Goal: Find specific page/section: Find specific page/section

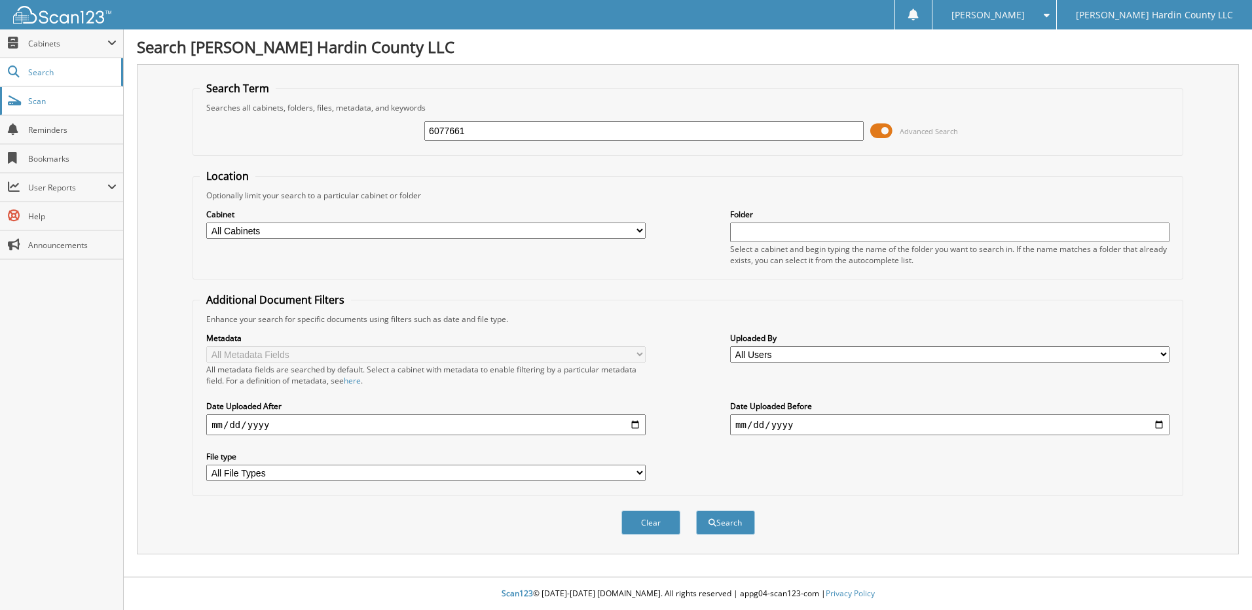
type input "6077661"
click at [696, 511] on button "Search" at bounding box center [725, 523] width 59 height 24
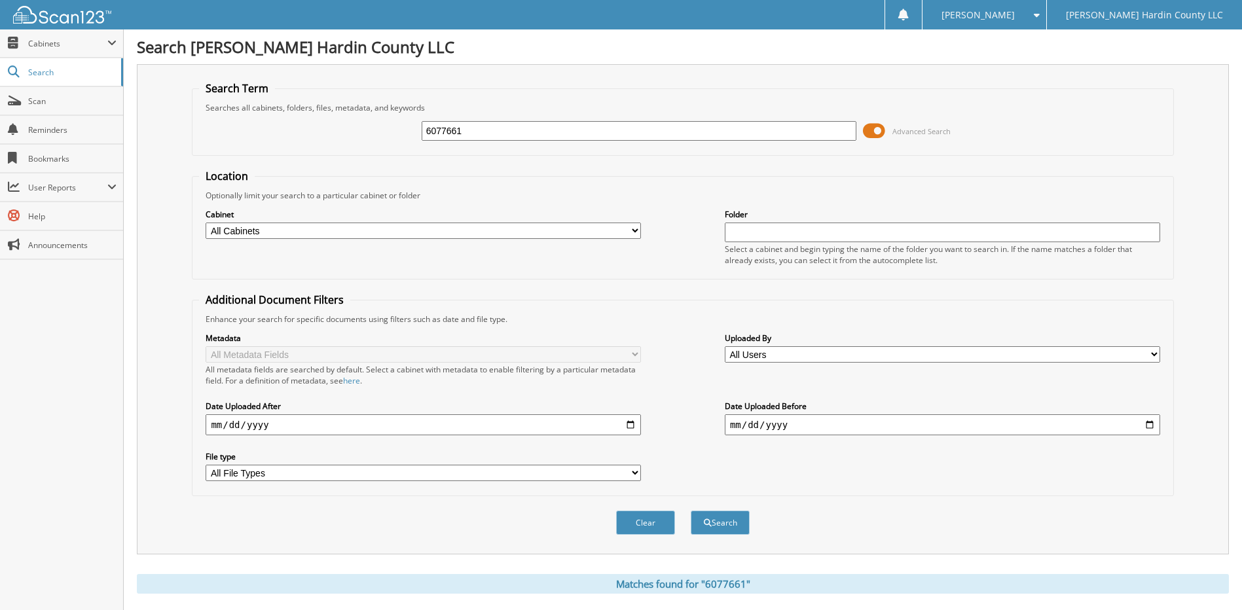
click at [875, 128] on span at bounding box center [874, 131] width 22 height 20
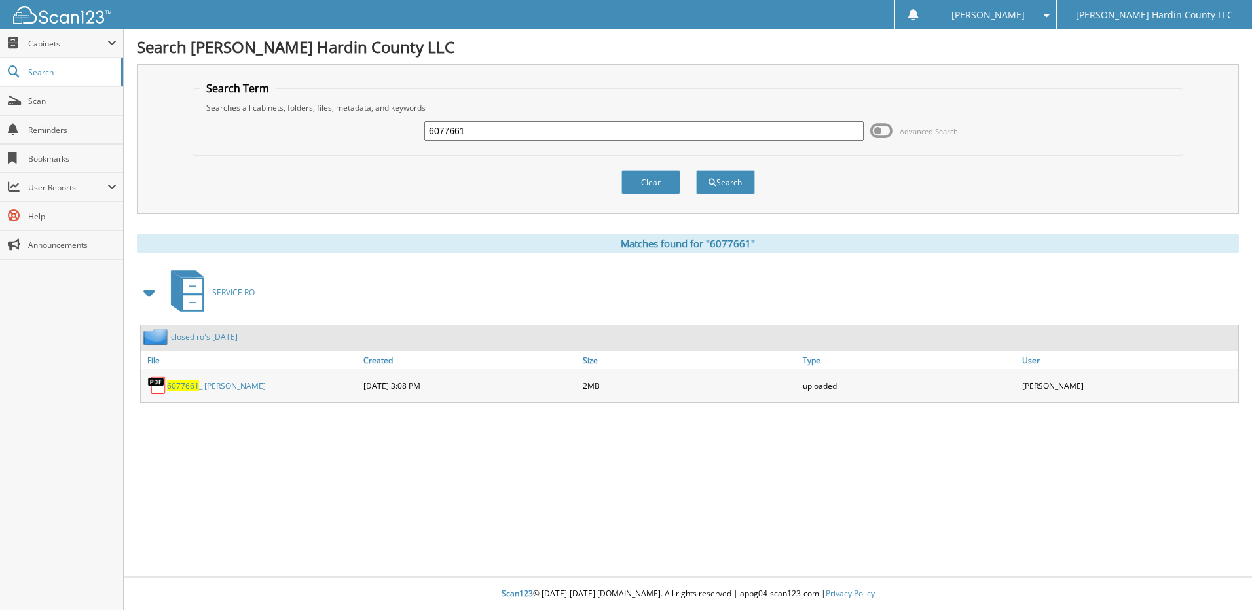
click at [582, 137] on input "6077661" at bounding box center [643, 131] width 439 height 20
type input "6077659"
click at [696, 170] on button "Search" at bounding box center [725, 182] width 59 height 24
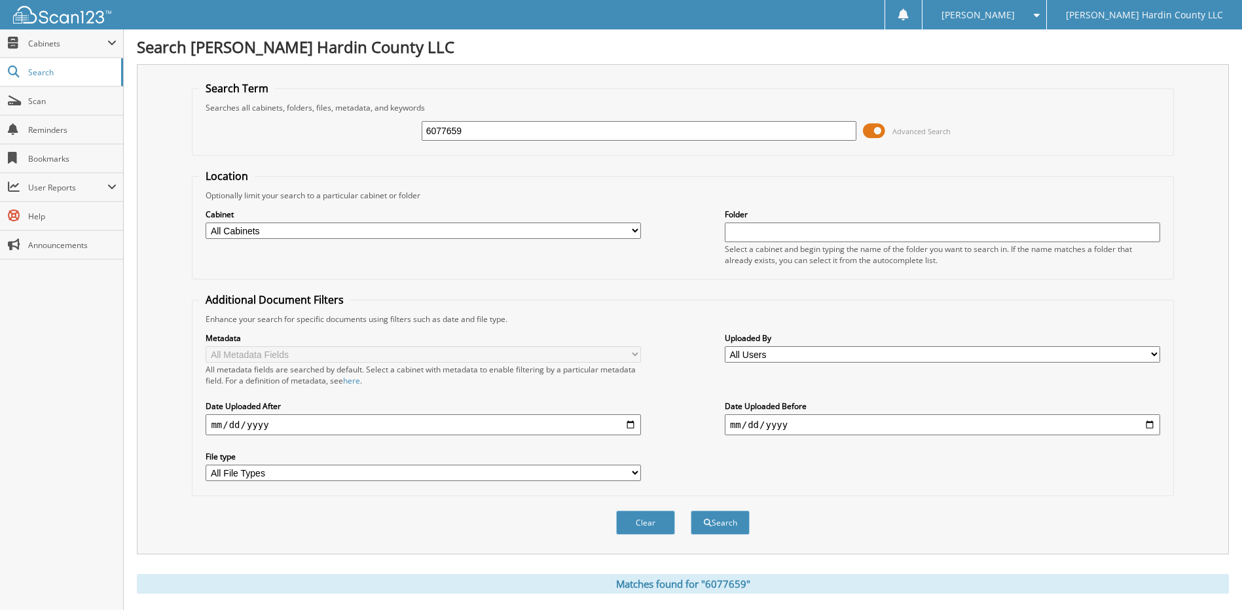
click at [871, 136] on span at bounding box center [874, 131] width 22 height 20
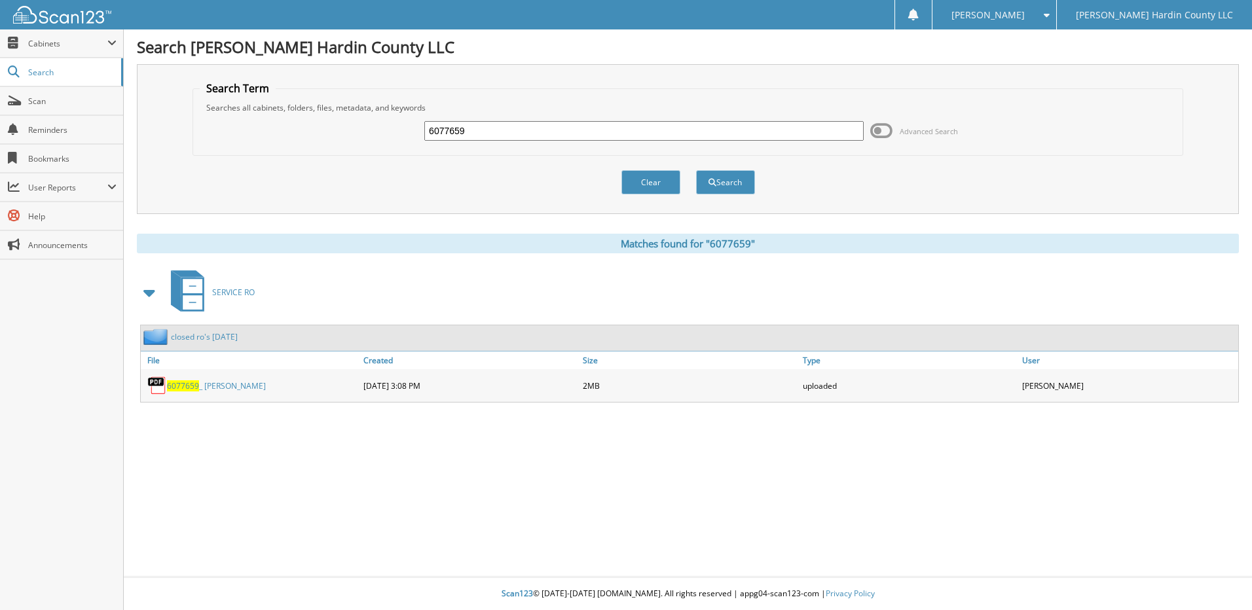
click at [506, 134] on input "6077659" at bounding box center [643, 131] width 439 height 20
type input "6077654"
click at [696, 170] on button "Search" at bounding box center [725, 182] width 59 height 24
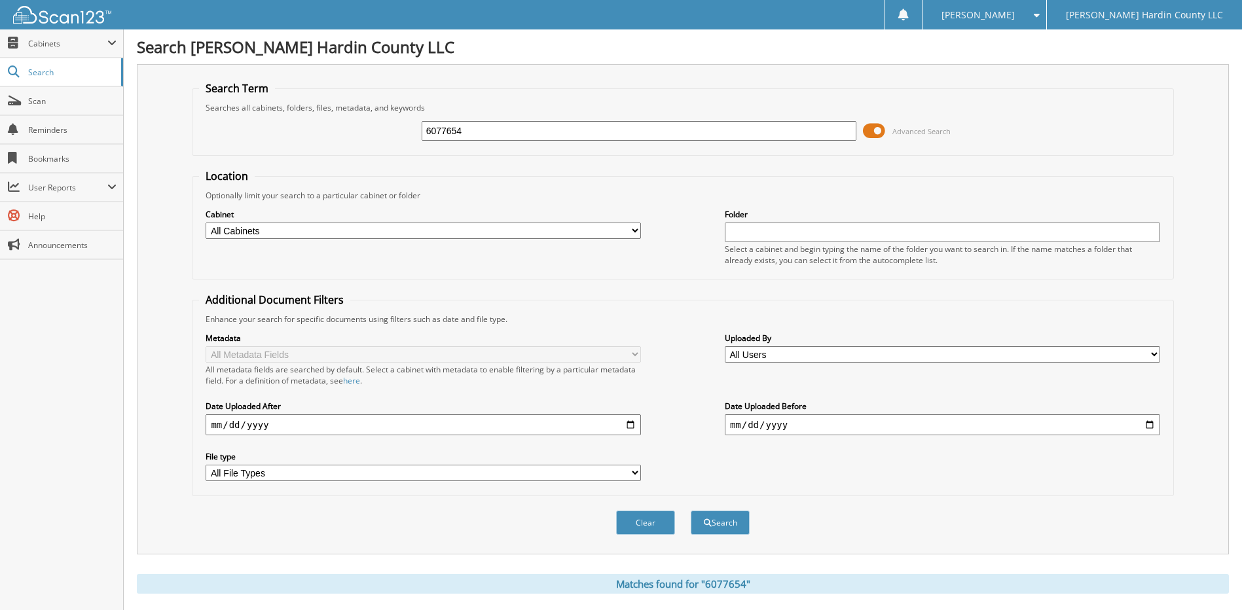
click at [873, 128] on span at bounding box center [874, 131] width 22 height 20
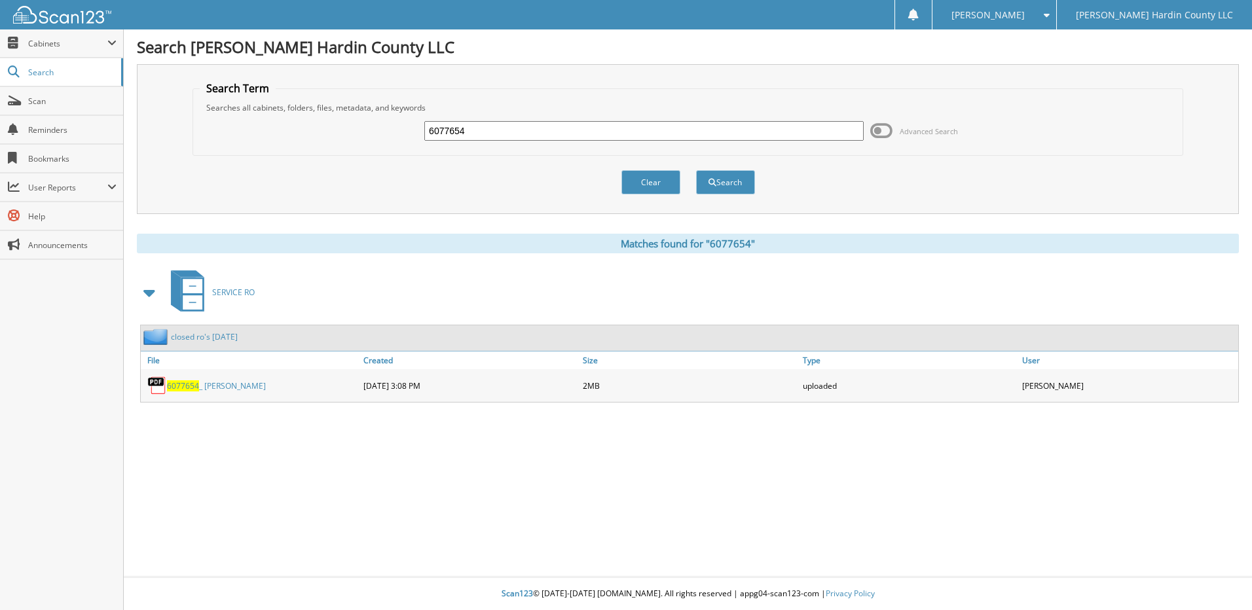
click at [530, 125] on input "6077654" at bounding box center [643, 131] width 439 height 20
type input "6077656"
click at [696, 170] on button "Search" at bounding box center [725, 182] width 59 height 24
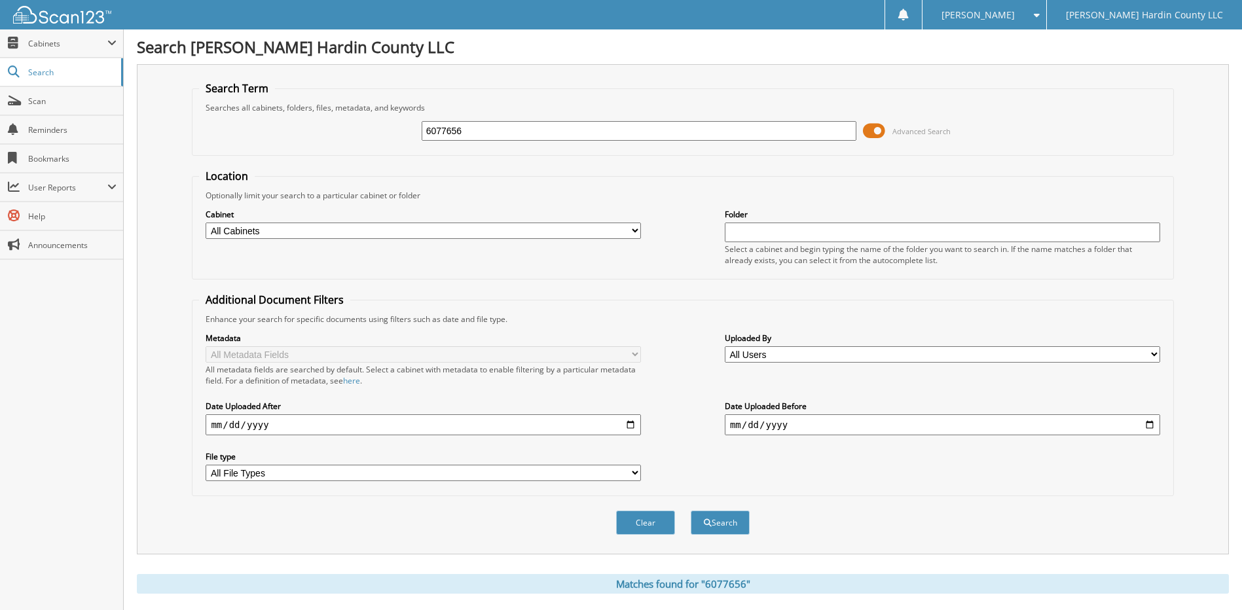
click at [872, 134] on span at bounding box center [874, 131] width 22 height 20
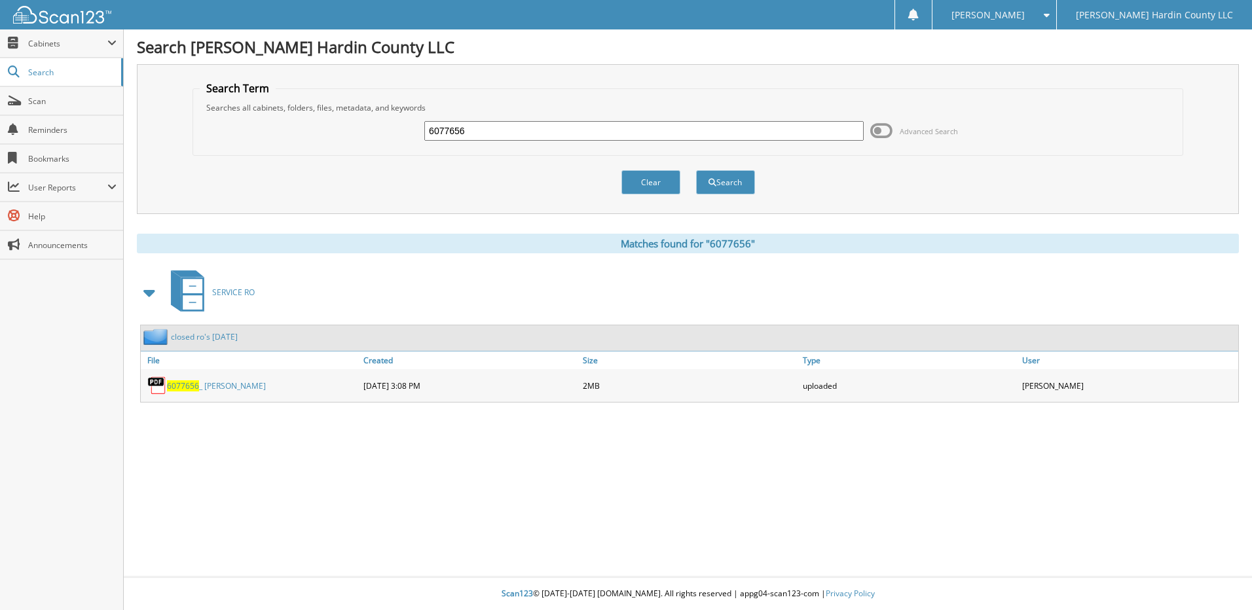
click at [496, 128] on input "6077656" at bounding box center [643, 131] width 439 height 20
type input "6077671"
click at [696, 170] on button "Search" at bounding box center [725, 182] width 59 height 24
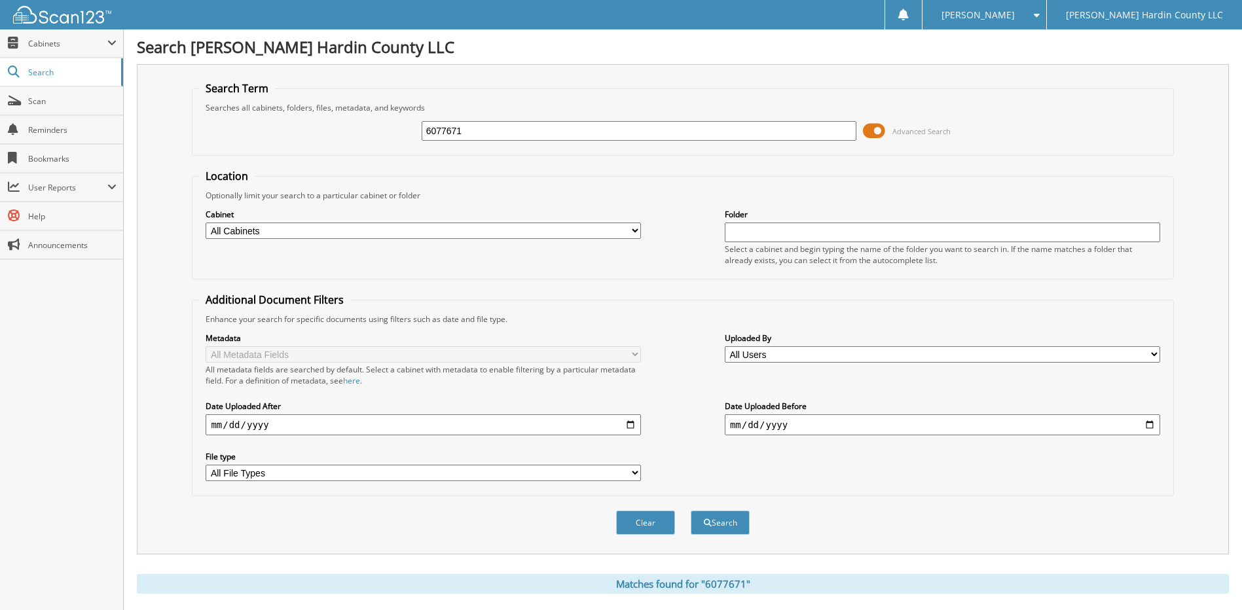
click at [871, 127] on span at bounding box center [874, 131] width 22 height 20
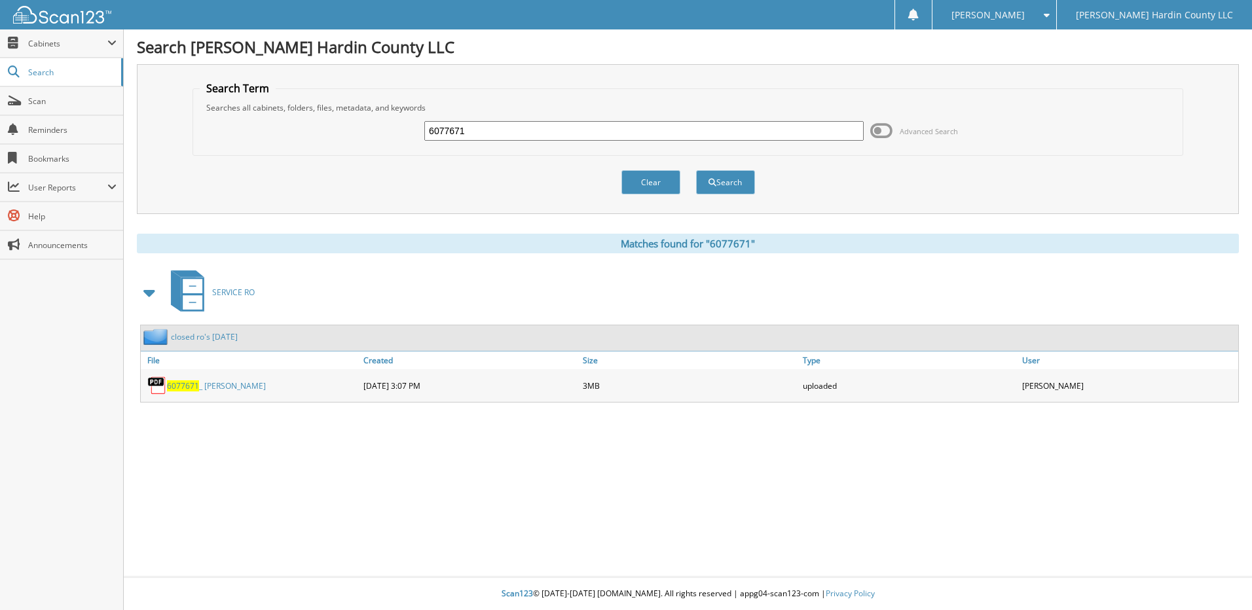
click at [620, 128] on input "6077671" at bounding box center [643, 131] width 439 height 20
type input "6077667"
click at [696, 170] on button "Search" at bounding box center [725, 182] width 59 height 24
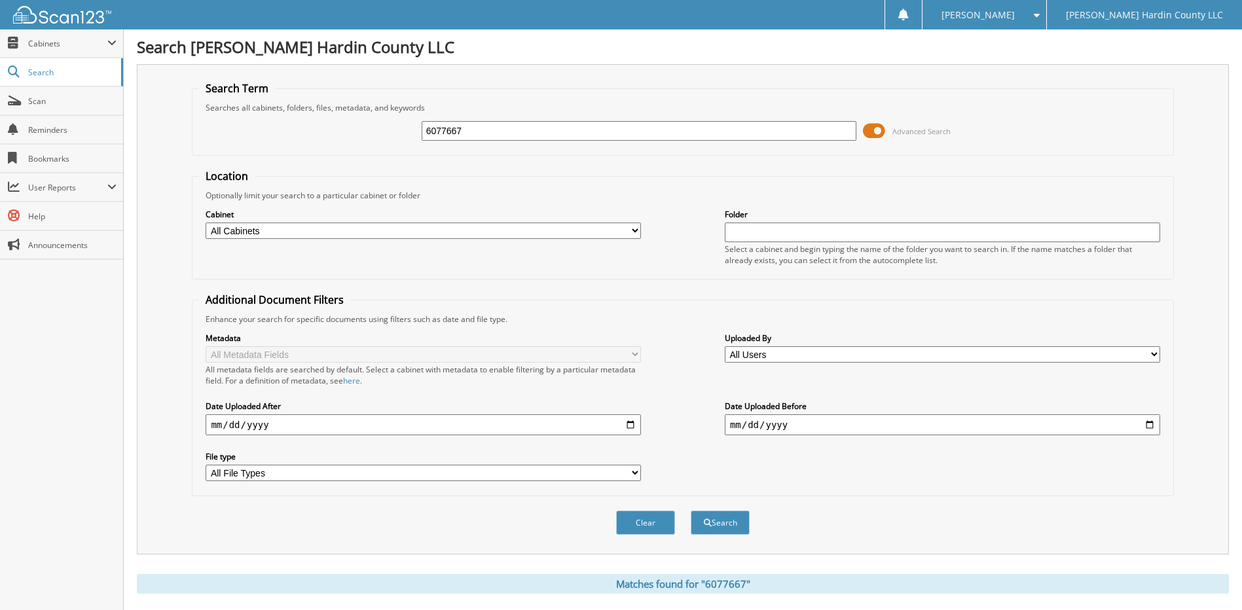
click at [874, 126] on span at bounding box center [874, 131] width 22 height 20
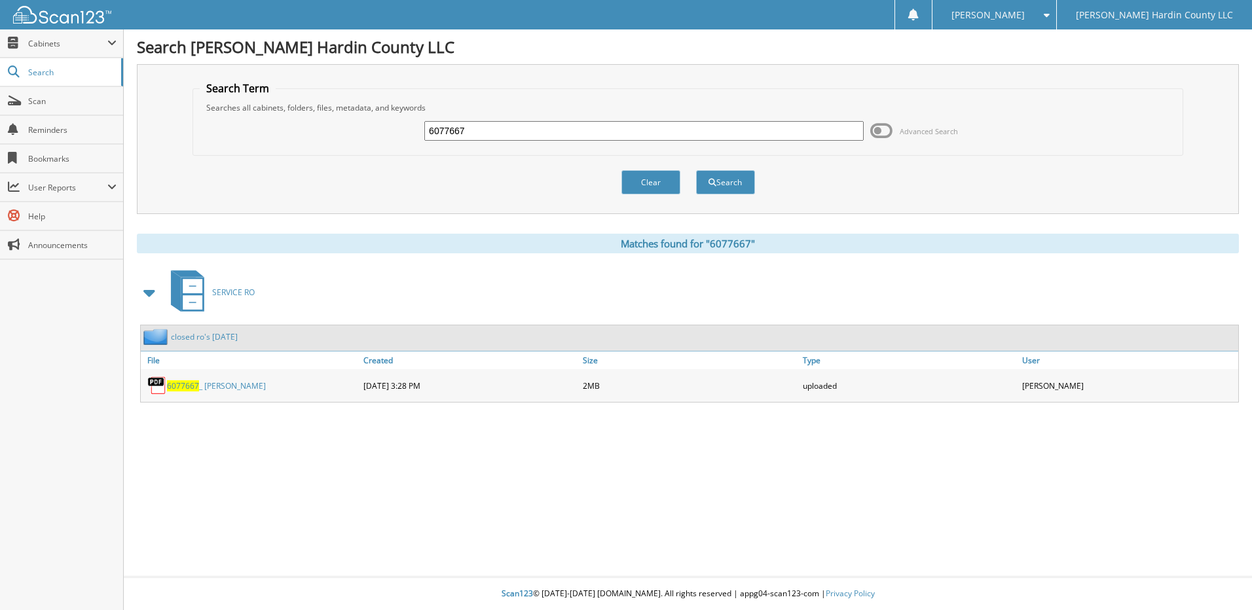
click at [625, 136] on input "6077667" at bounding box center [643, 131] width 439 height 20
type input "6077678"
click at [696, 170] on button "Search" at bounding box center [725, 182] width 59 height 24
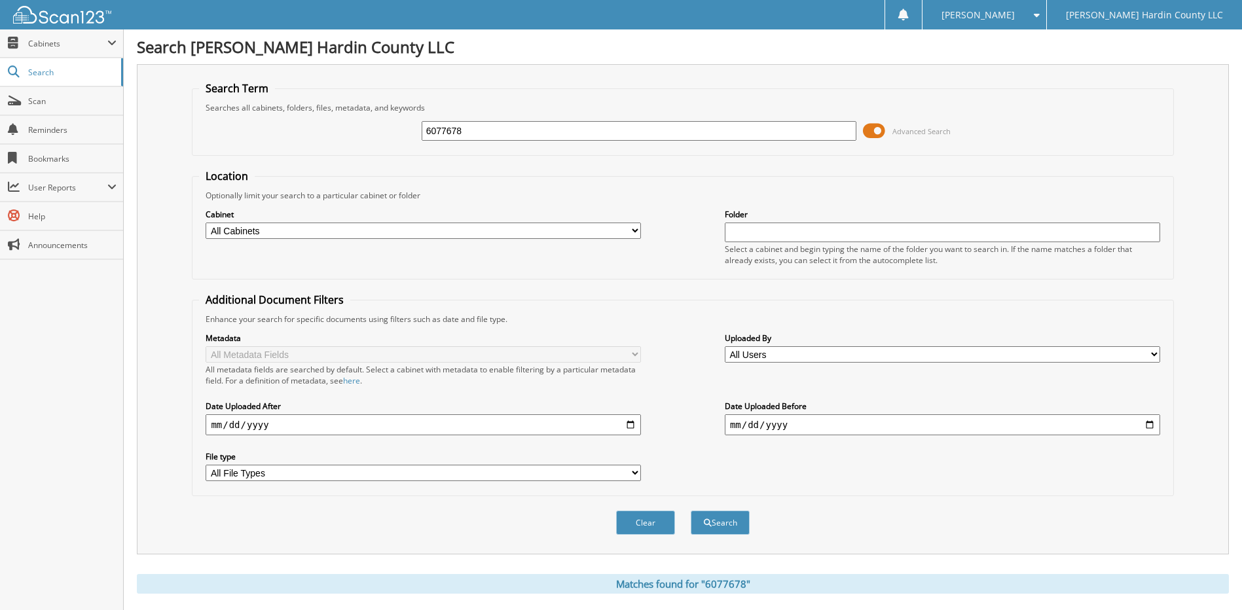
click at [874, 132] on span at bounding box center [874, 131] width 22 height 20
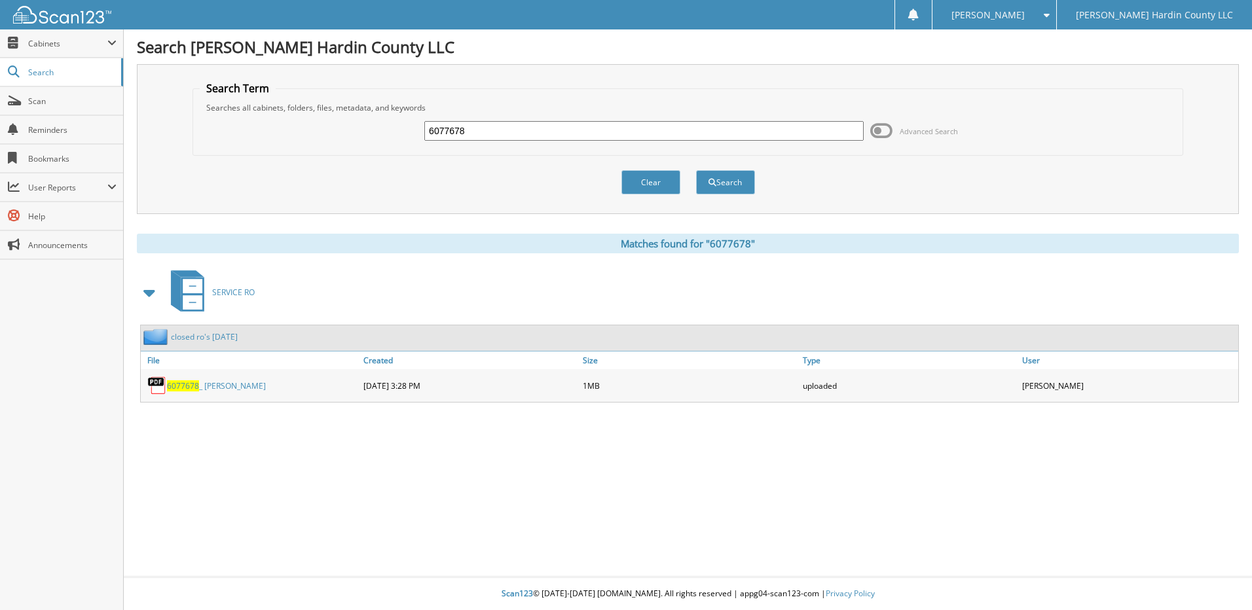
click at [564, 126] on input "6077678" at bounding box center [643, 131] width 439 height 20
type input "6077624"
click at [696, 170] on button "Search" at bounding box center [725, 182] width 59 height 24
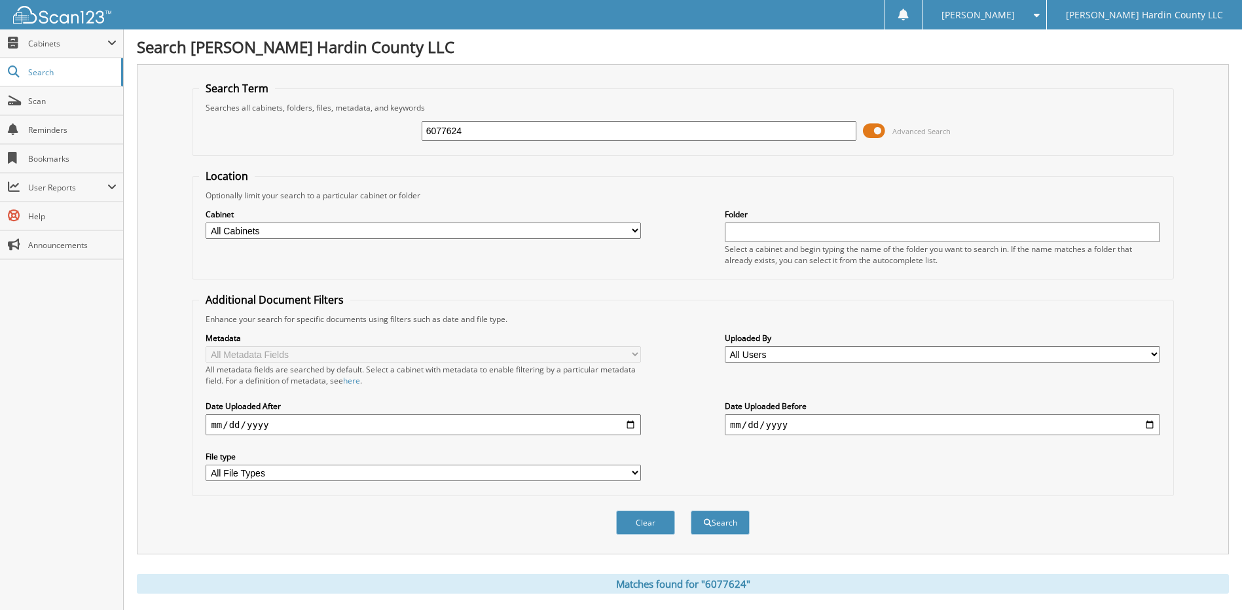
click at [875, 135] on span at bounding box center [874, 131] width 22 height 20
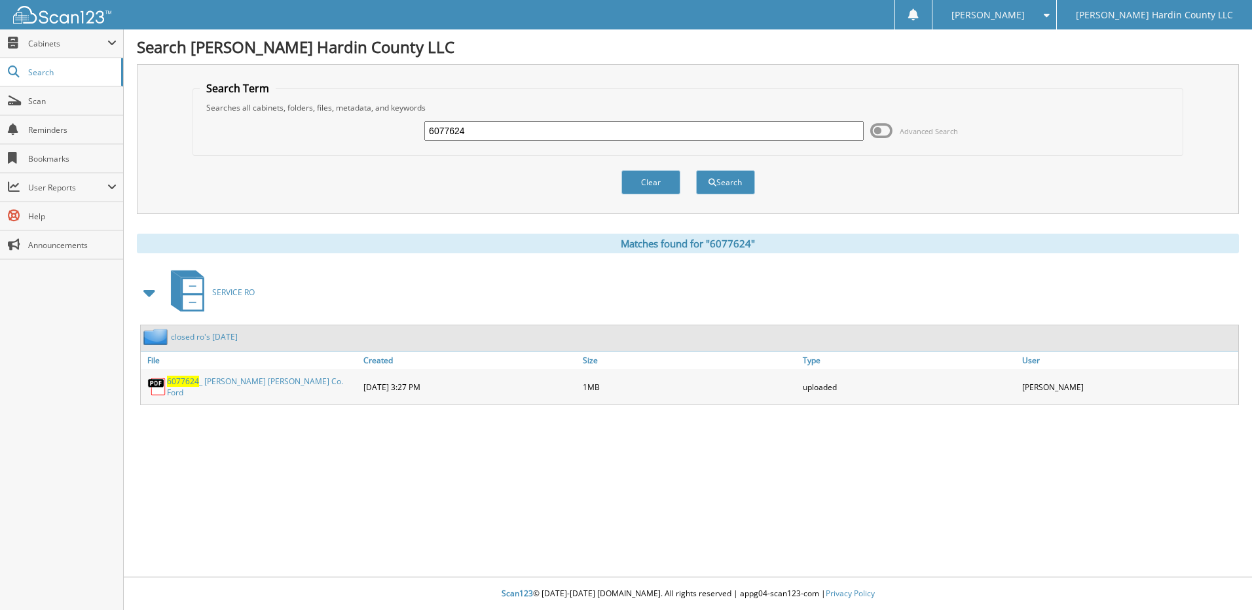
click at [537, 138] on input "6077624" at bounding box center [643, 131] width 439 height 20
type input "6077188"
click at [696, 170] on button "Search" at bounding box center [725, 182] width 59 height 24
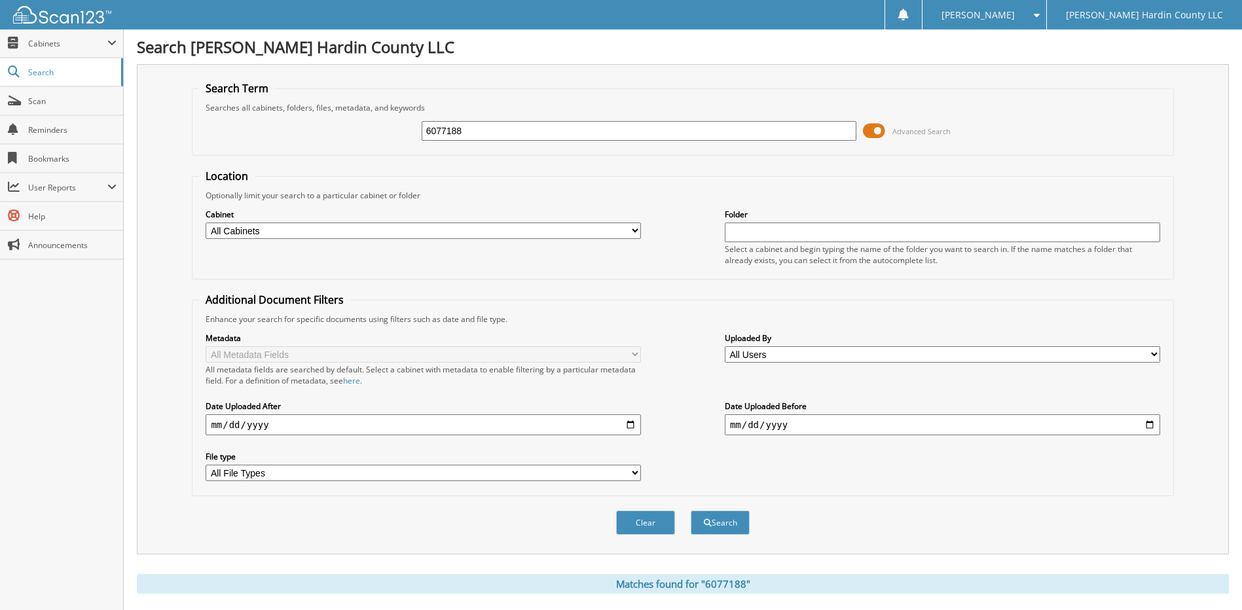
click at [871, 132] on span at bounding box center [874, 131] width 22 height 20
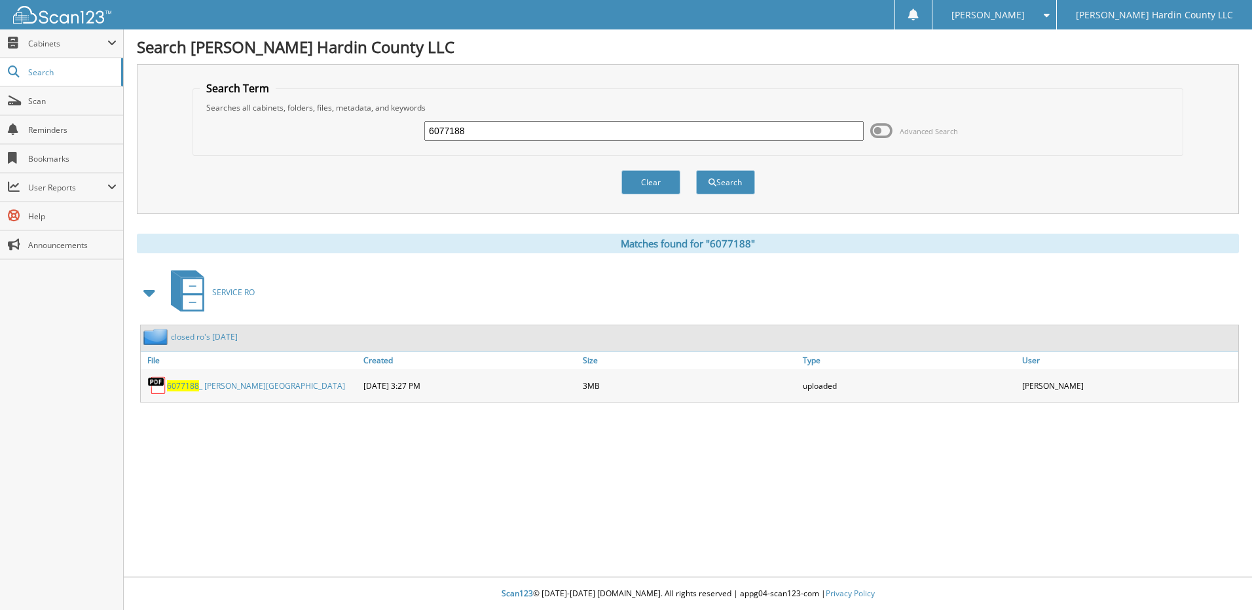
click at [549, 128] on input "6077188" at bounding box center [643, 131] width 439 height 20
type input "6076939"
click at [696, 170] on button "Search" at bounding box center [725, 182] width 59 height 24
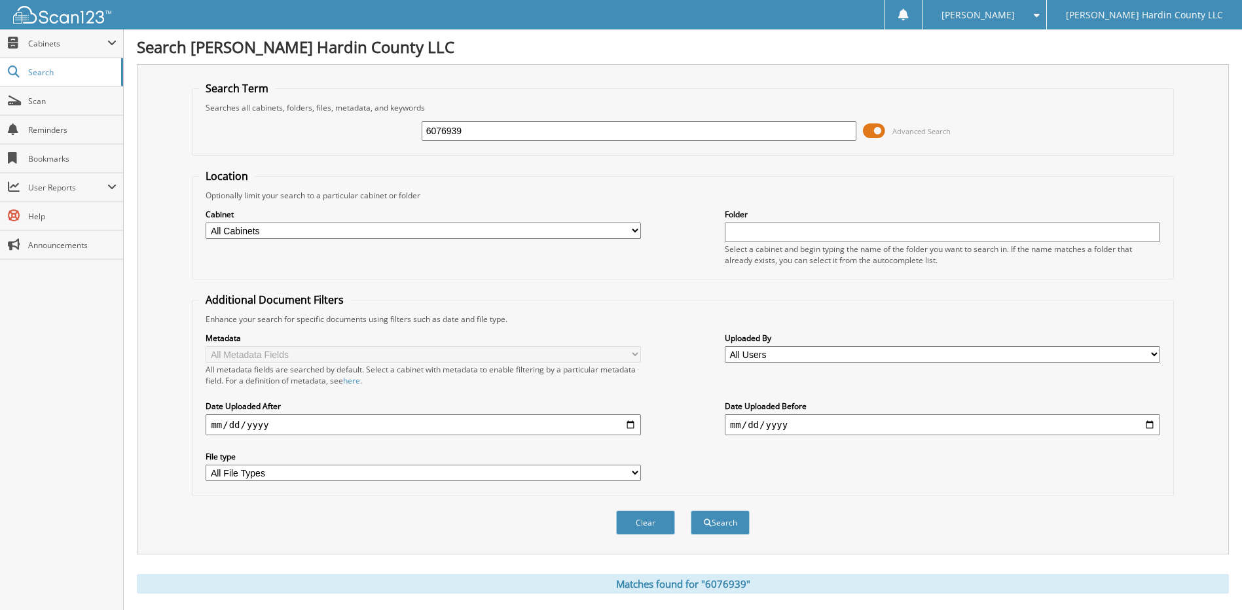
click at [880, 131] on span at bounding box center [874, 131] width 22 height 20
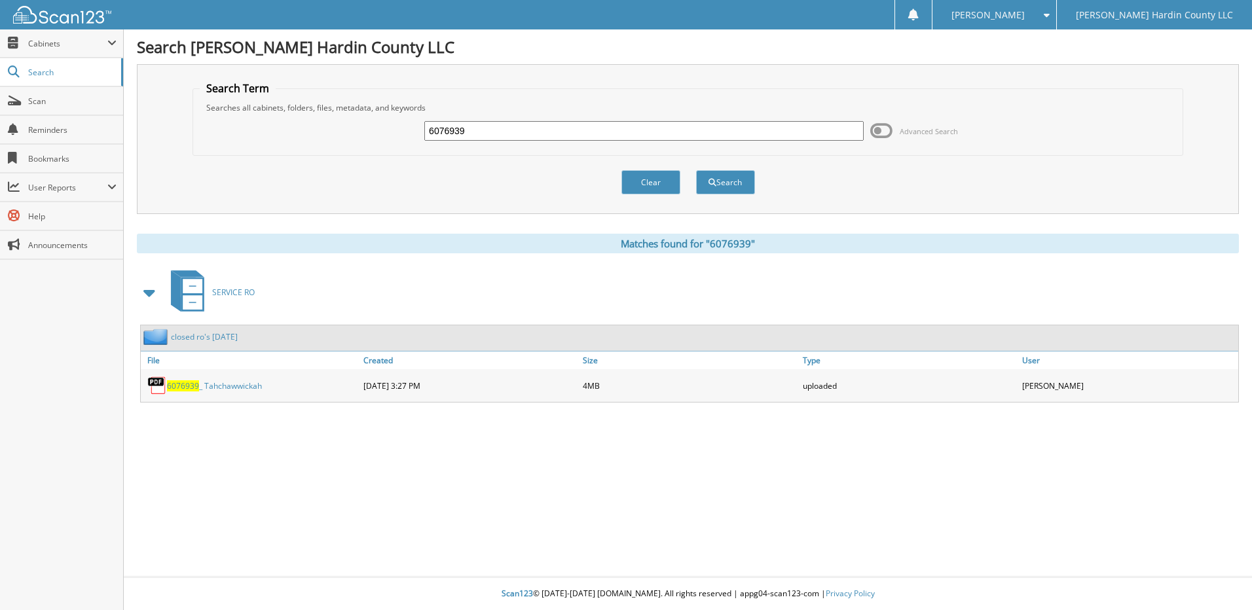
click at [583, 136] on input "6076939" at bounding box center [643, 131] width 439 height 20
type input "6077048"
click at [696, 170] on button "Search" at bounding box center [725, 182] width 59 height 24
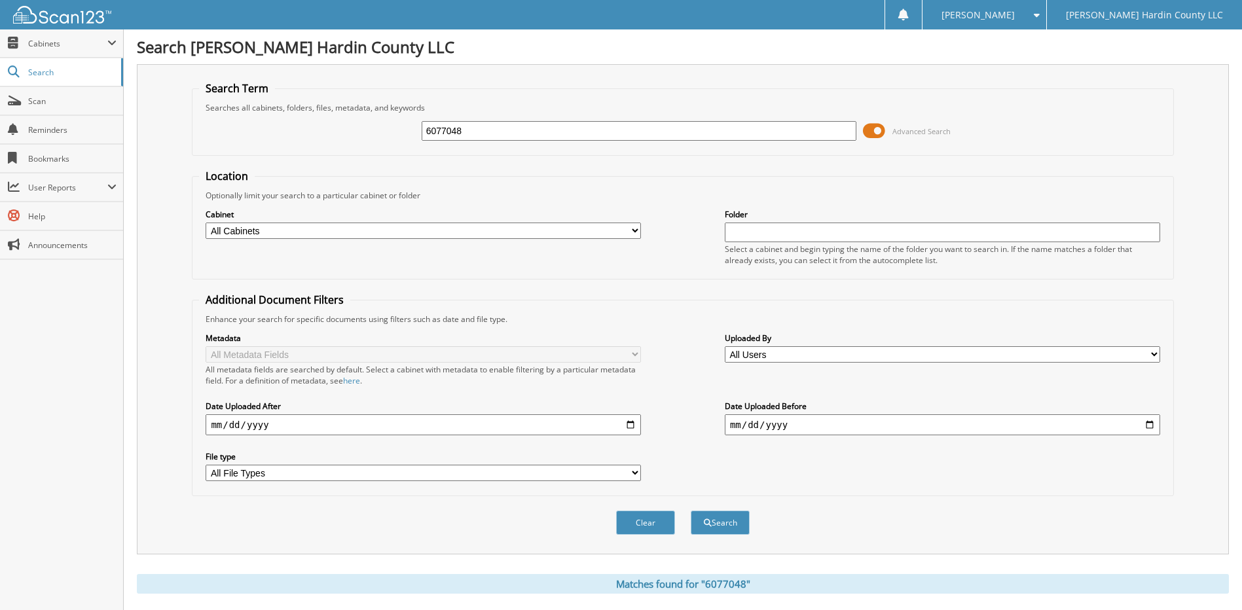
click at [869, 132] on span at bounding box center [874, 131] width 22 height 20
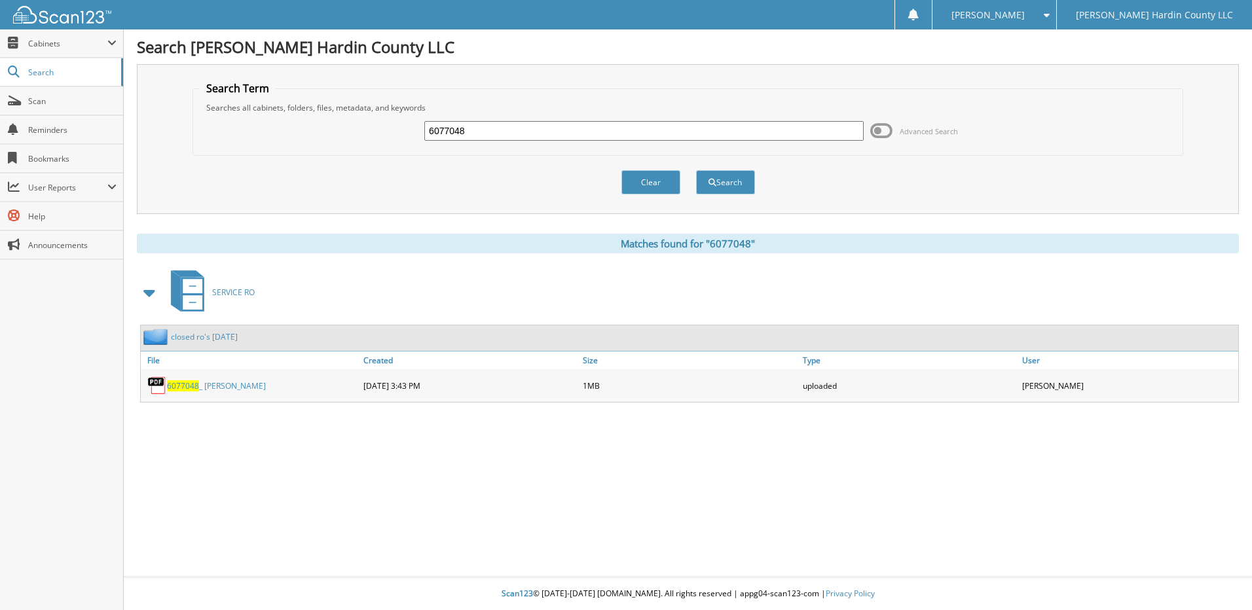
click at [524, 127] on input "6077048" at bounding box center [643, 131] width 439 height 20
type input "6077675"
click at [696, 170] on button "Search" at bounding box center [725, 182] width 59 height 24
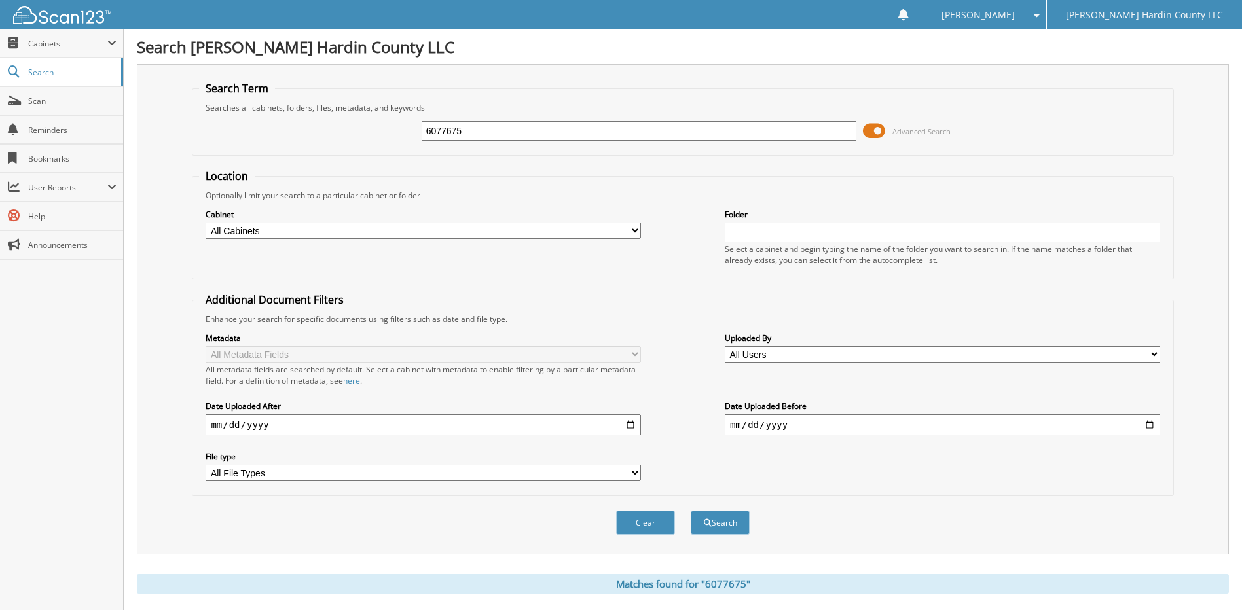
click at [866, 130] on span at bounding box center [874, 131] width 22 height 20
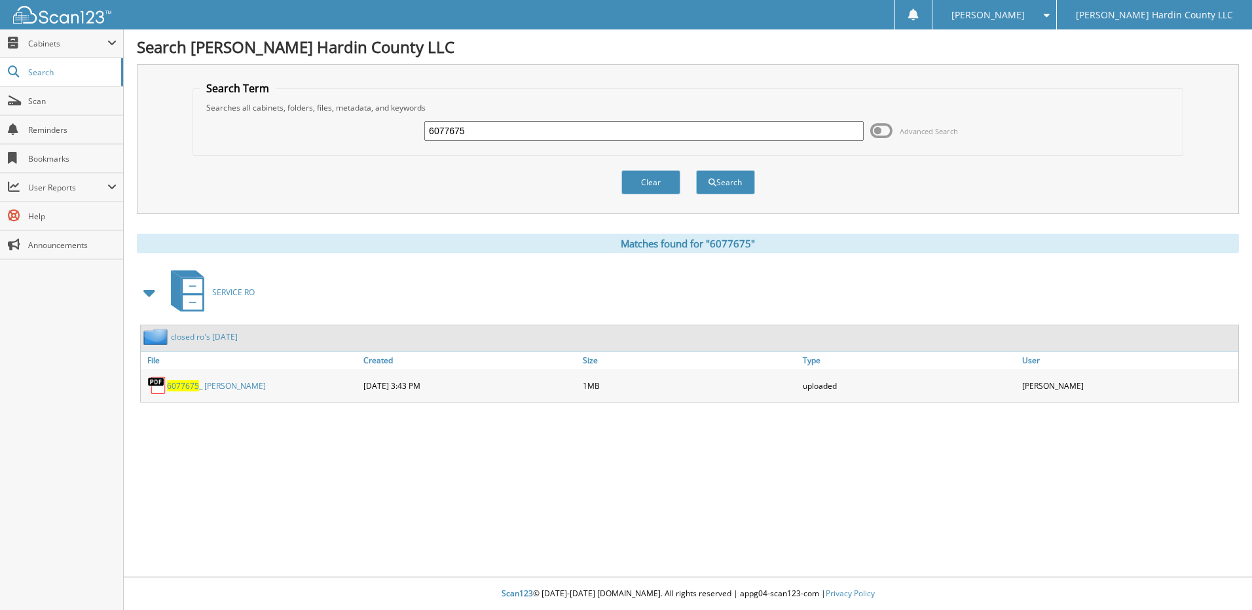
click at [501, 131] on input "6077675" at bounding box center [643, 131] width 439 height 20
type input "6077668"
click at [696, 170] on button "Search" at bounding box center [725, 182] width 59 height 24
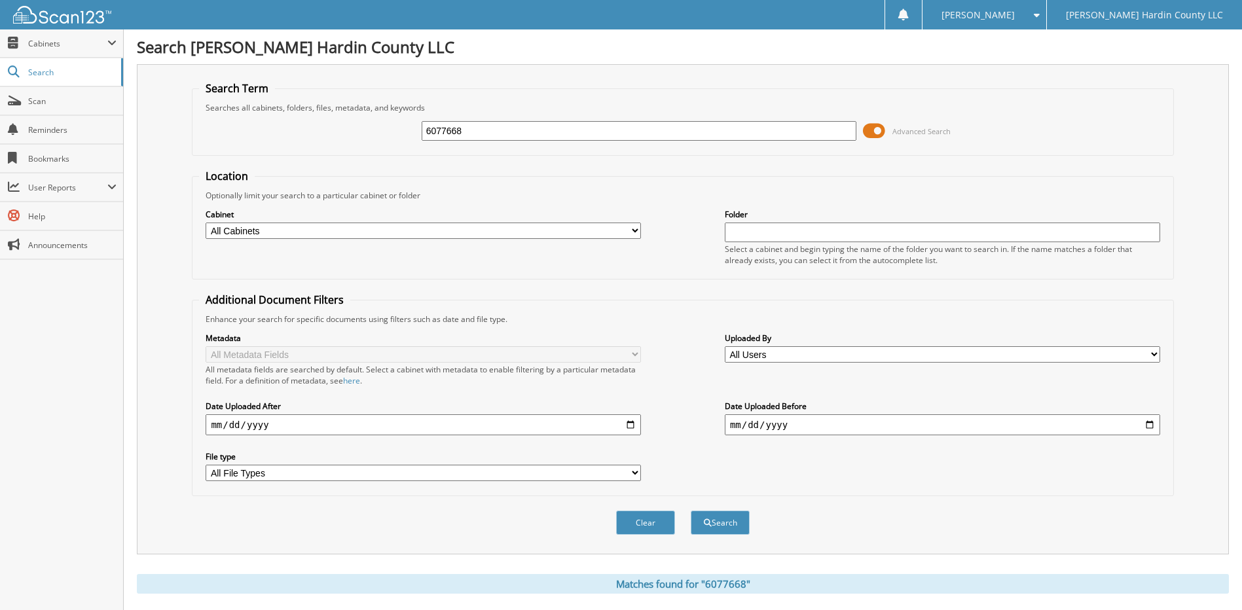
click at [871, 131] on span at bounding box center [874, 131] width 22 height 20
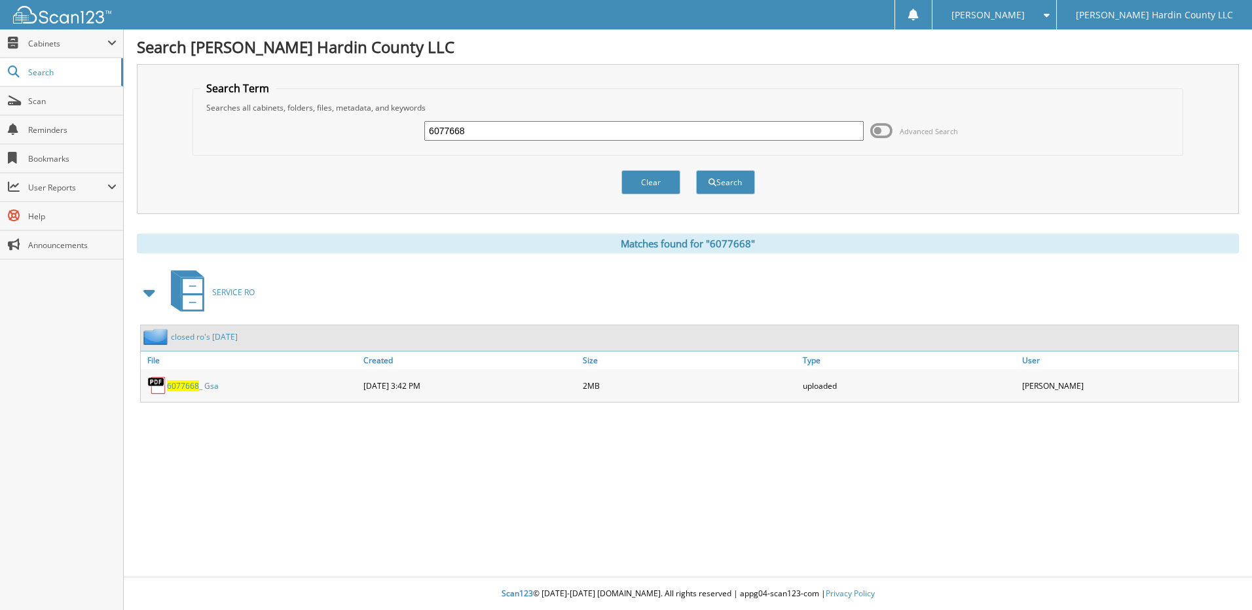
click at [488, 122] on input "6077668" at bounding box center [643, 131] width 439 height 20
type input "6077274"
click at [696, 170] on button "Search" at bounding box center [725, 182] width 59 height 24
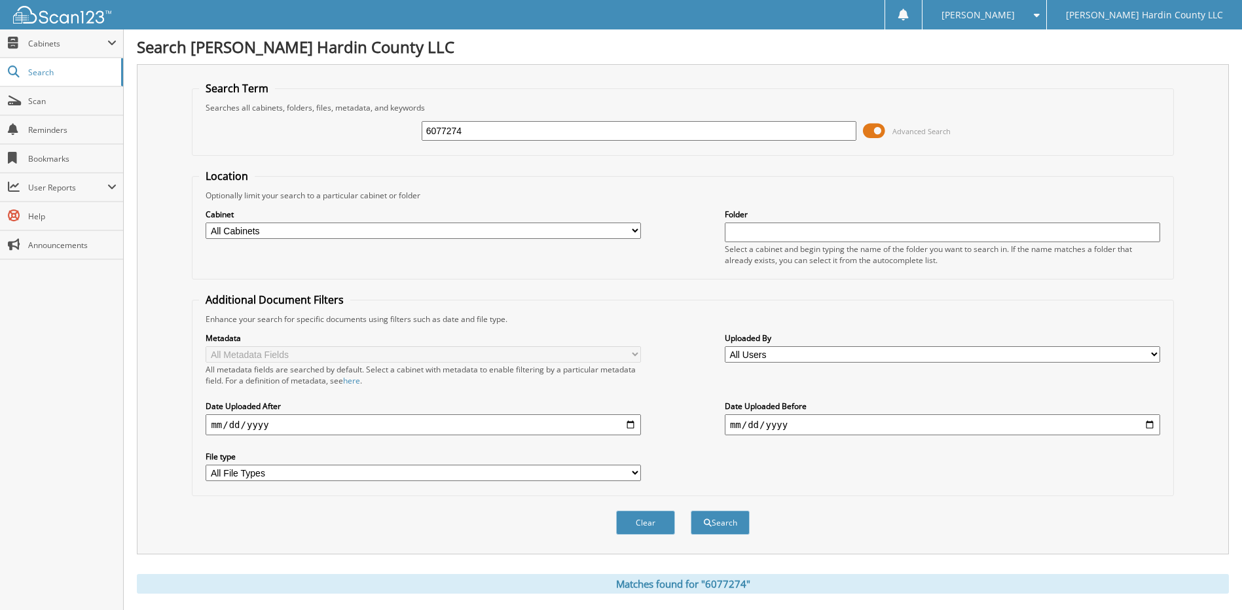
click at [873, 133] on span at bounding box center [874, 131] width 22 height 20
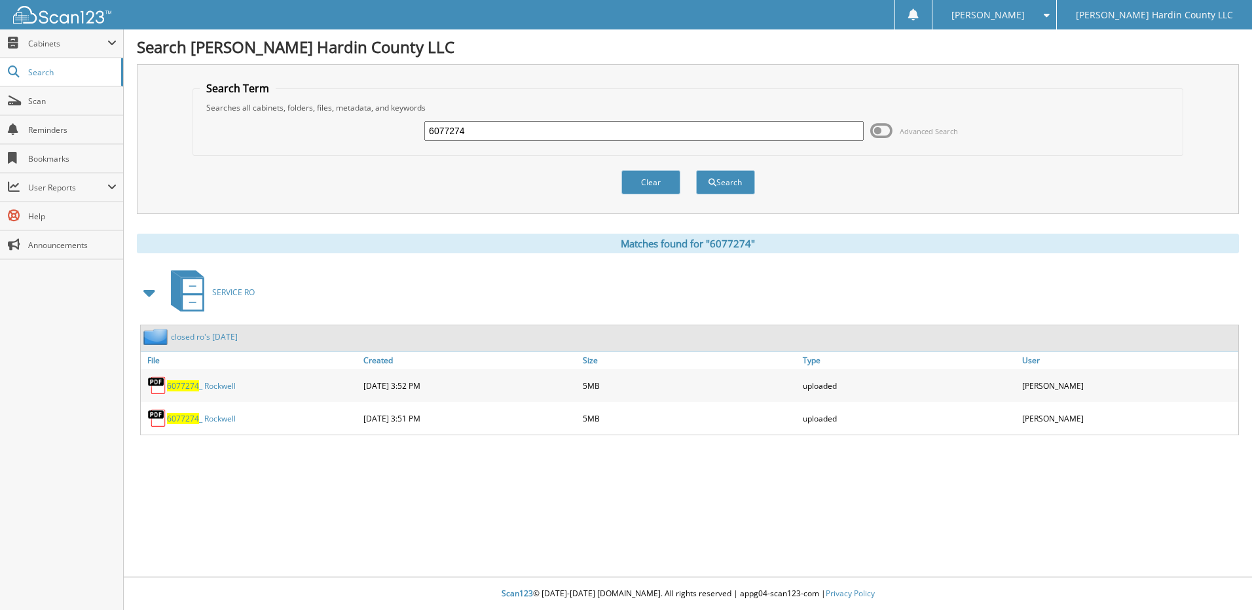
click at [489, 135] on input "6077274" at bounding box center [643, 131] width 439 height 20
type input "6077684"
click at [696, 170] on button "Search" at bounding box center [725, 182] width 59 height 24
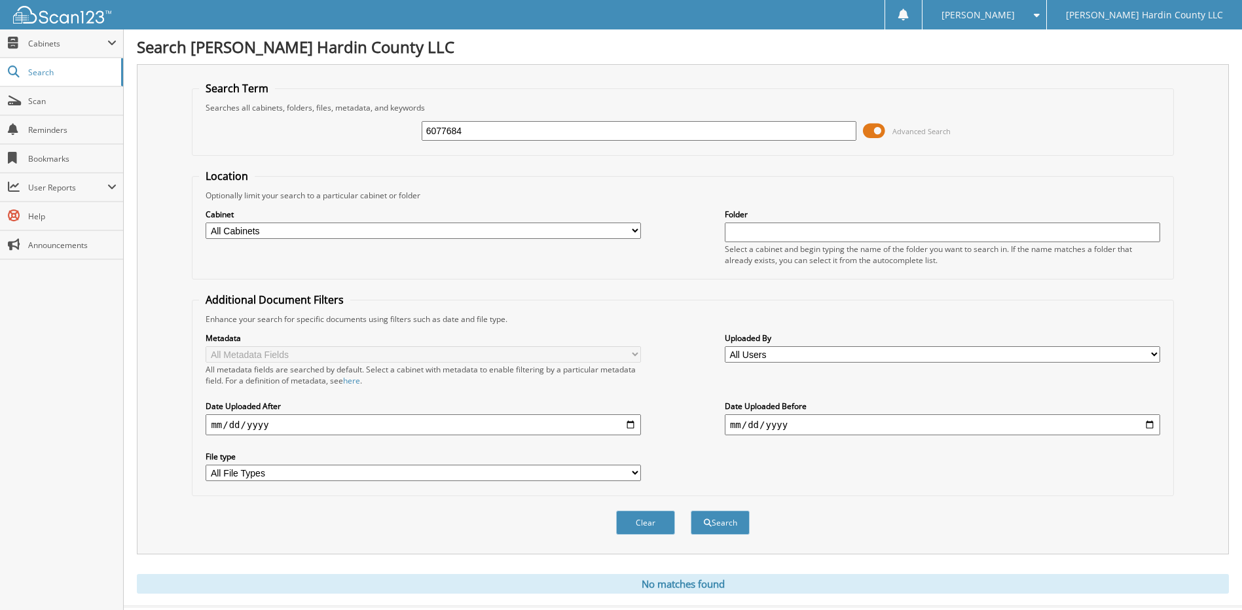
click at [879, 126] on span at bounding box center [874, 131] width 22 height 20
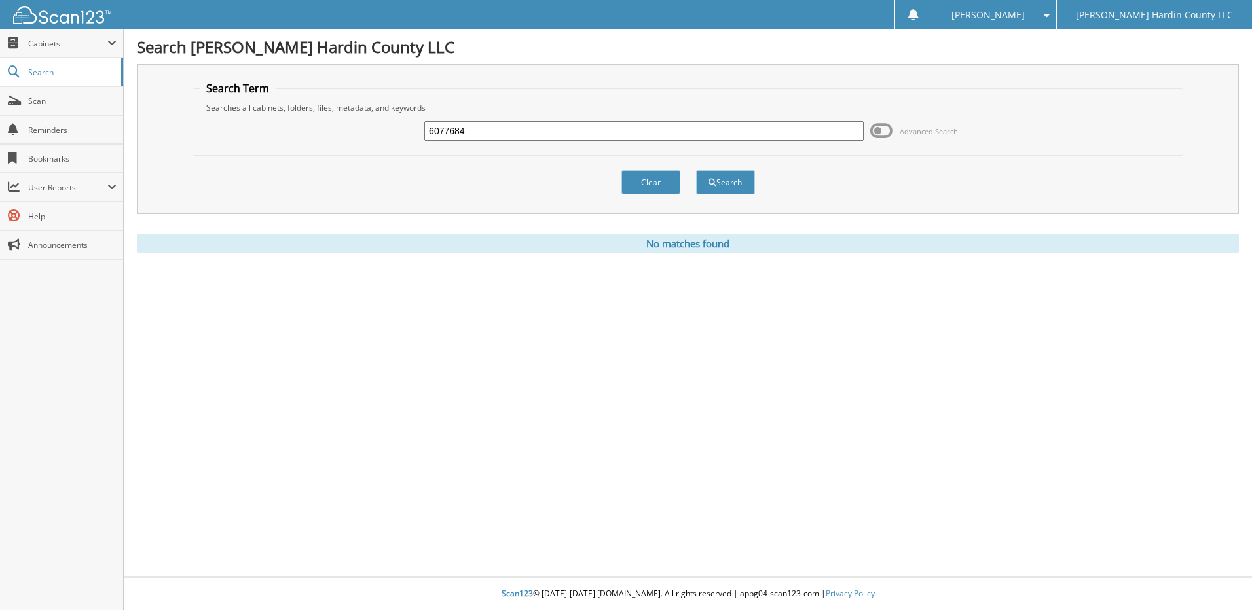
click at [515, 136] on input "6077684" at bounding box center [643, 131] width 439 height 20
type input "6077687"
click at [696, 170] on button "Search" at bounding box center [725, 182] width 59 height 24
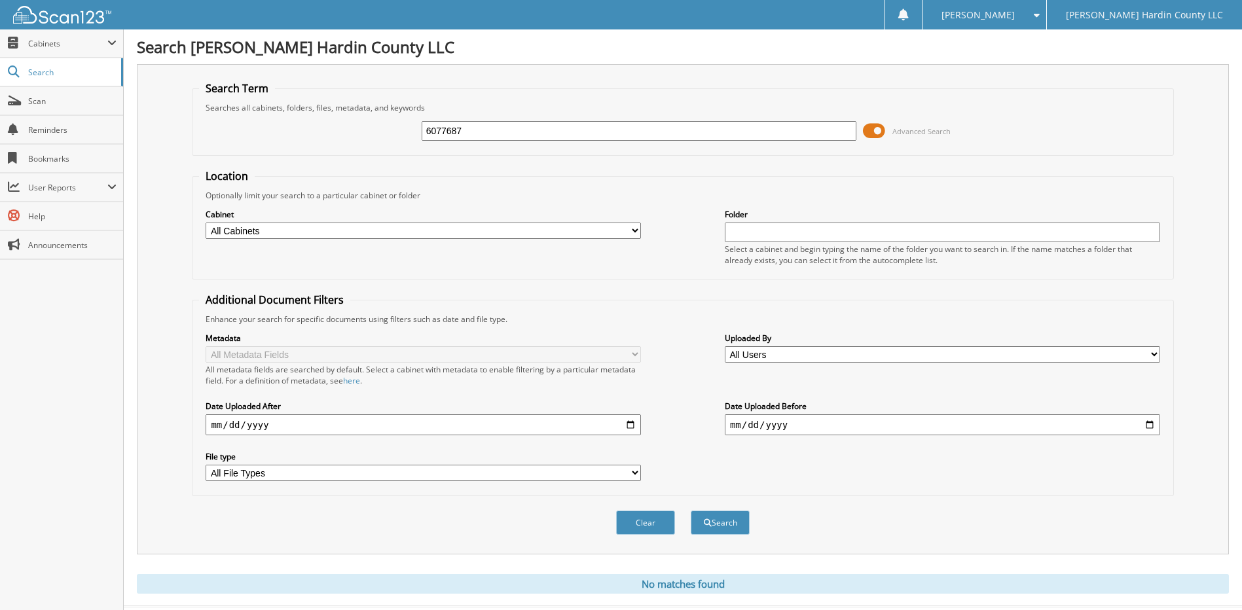
click at [874, 124] on span at bounding box center [874, 131] width 22 height 20
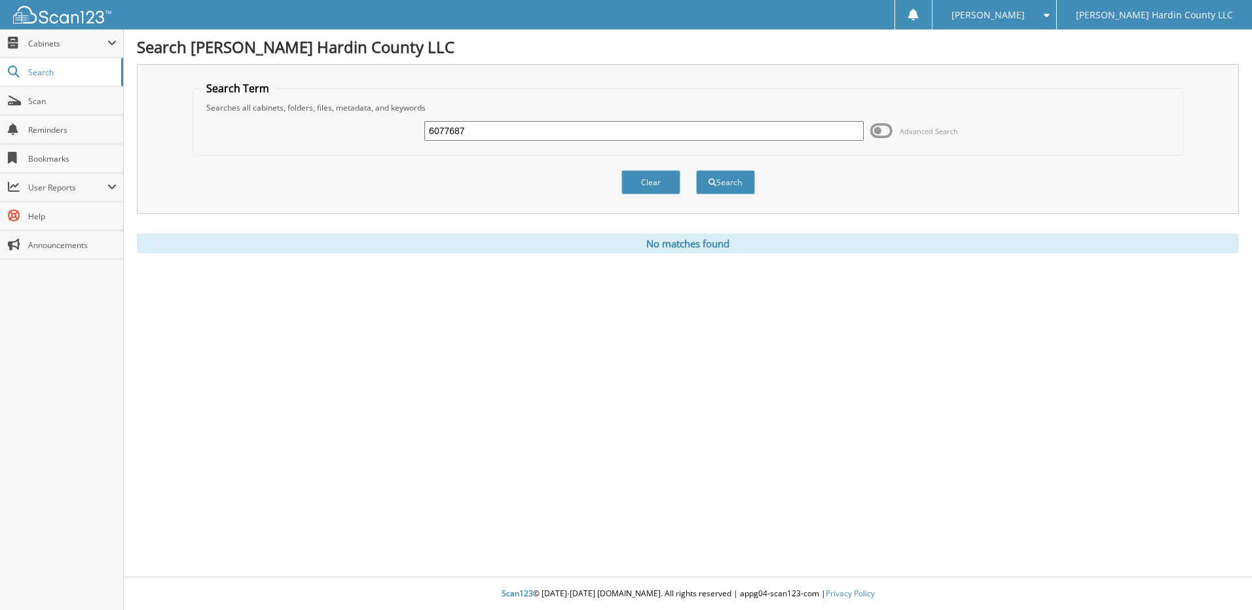
click at [540, 130] on input "6077687" at bounding box center [643, 131] width 439 height 20
type input "6"
